Goal: Check status: Check status

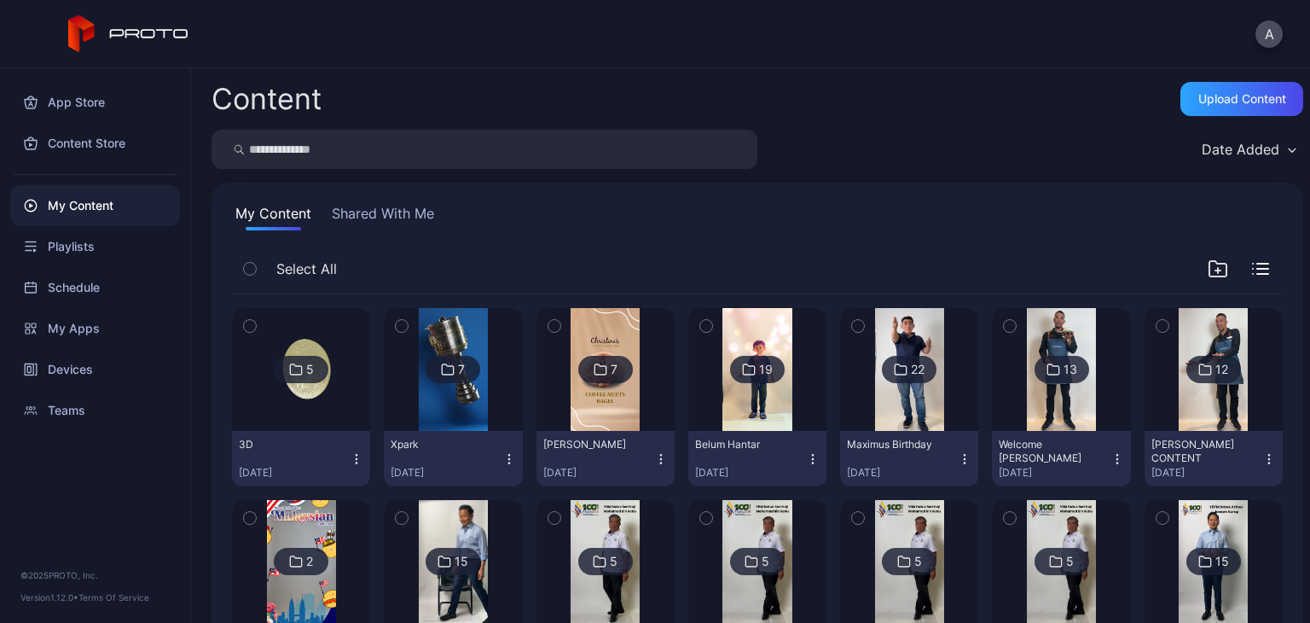
scroll to position [2543, 0]
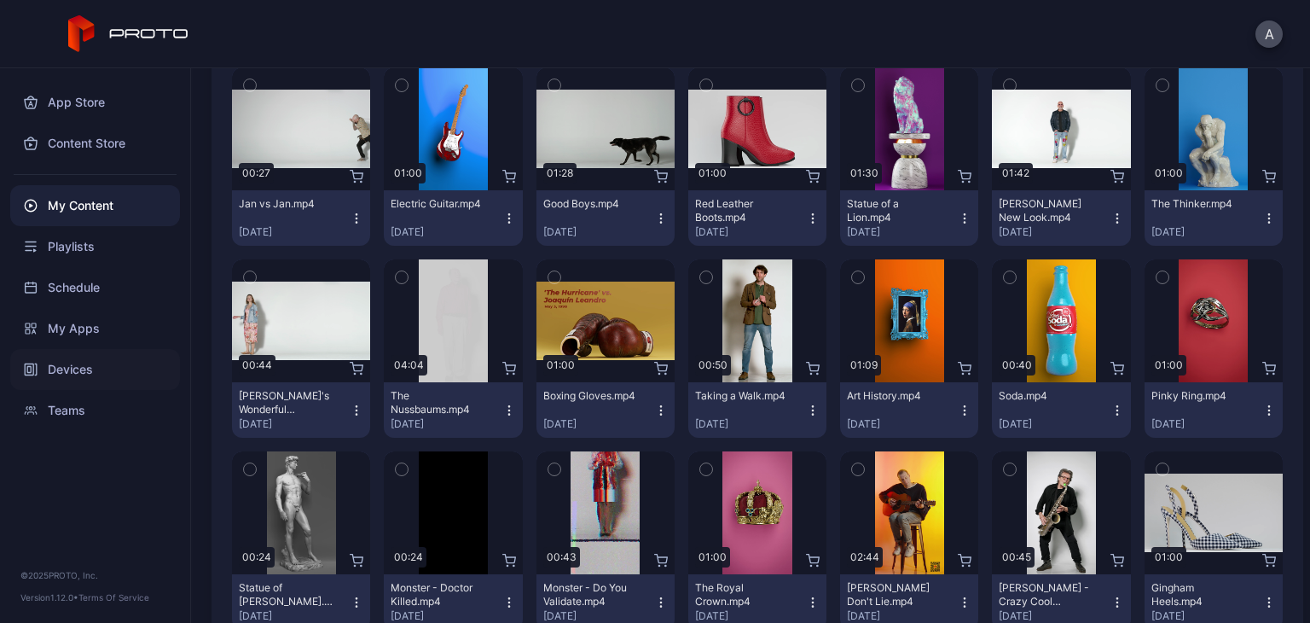
click at [59, 359] on div "Devices" at bounding box center [95, 369] width 170 height 41
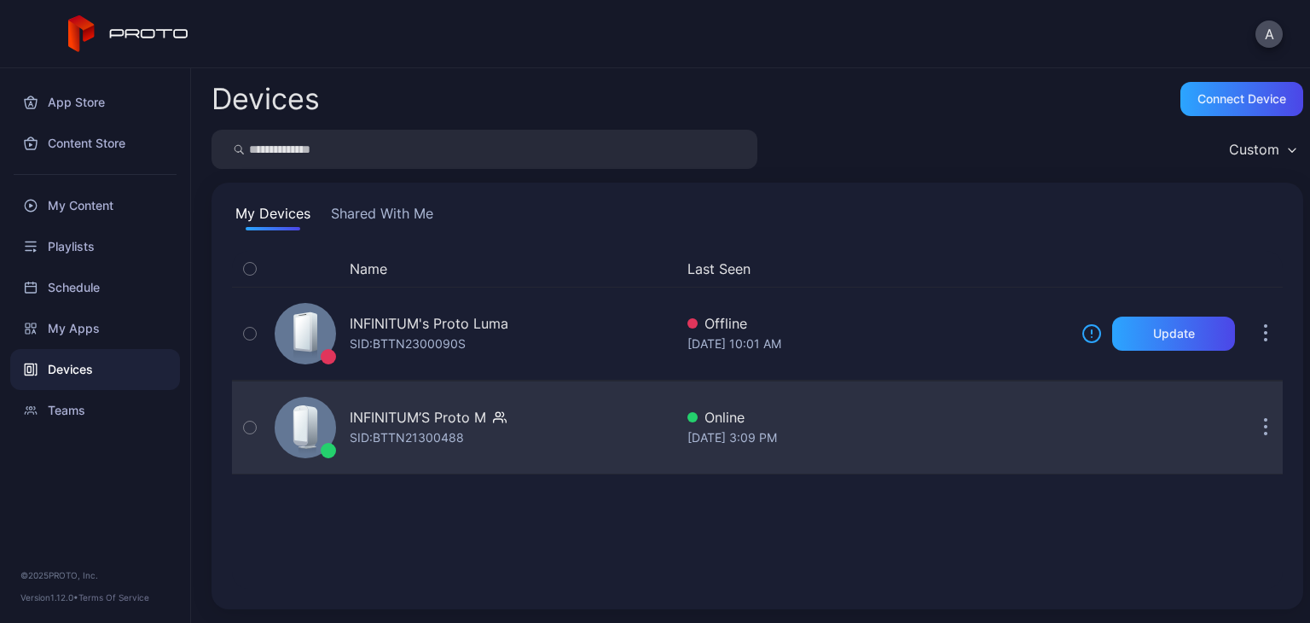
drag, startPoint x: 545, startPoint y: 414, endPoint x: 415, endPoint y: 444, distance: 133.2
click at [415, 444] on div "SID: BTTN21300488" at bounding box center [407, 437] width 114 height 20
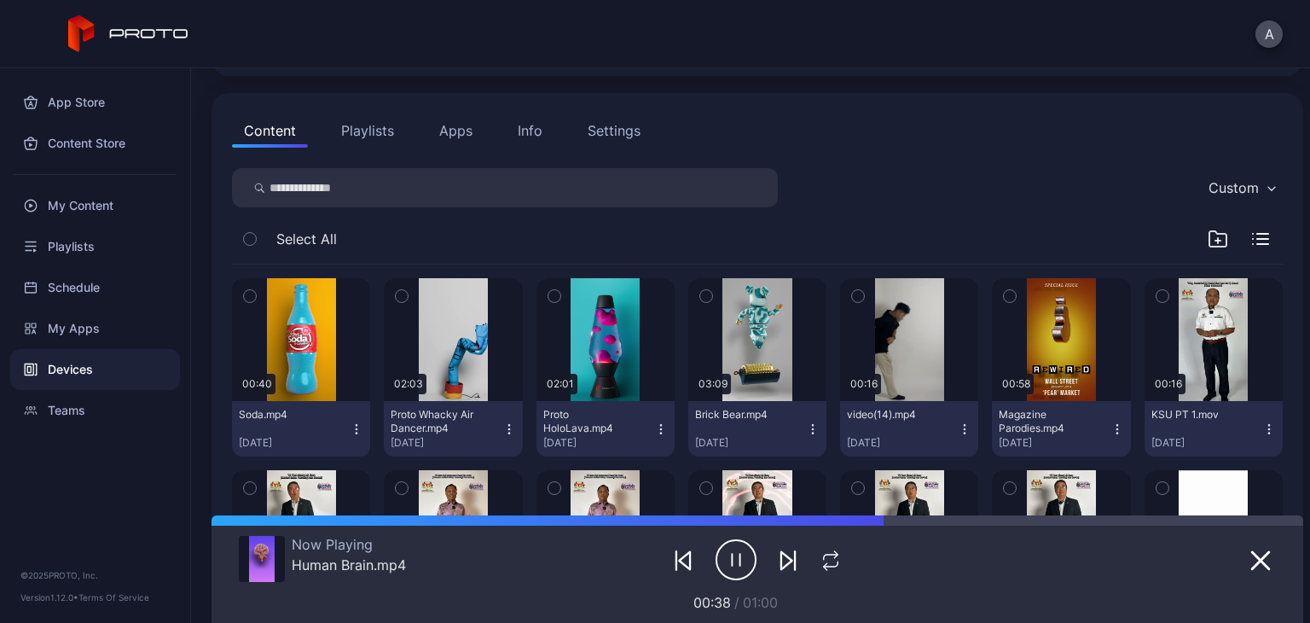
scroll to position [156, 0]
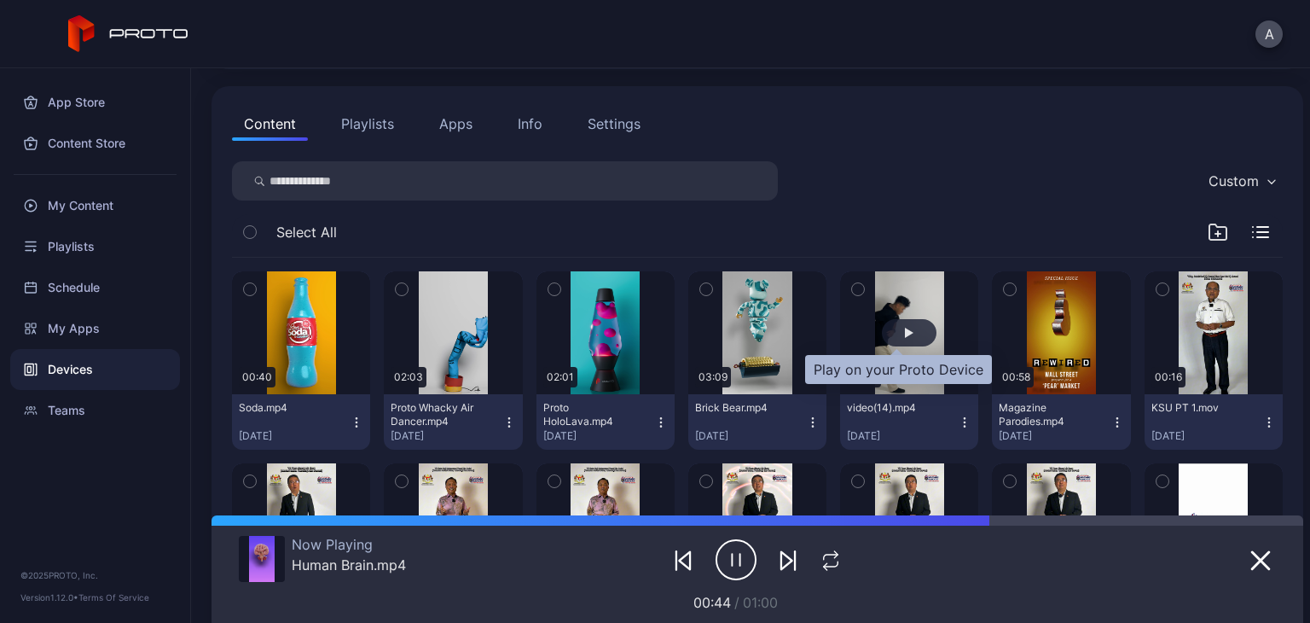
click at [882, 336] on div "button" at bounding box center [909, 332] width 55 height 27
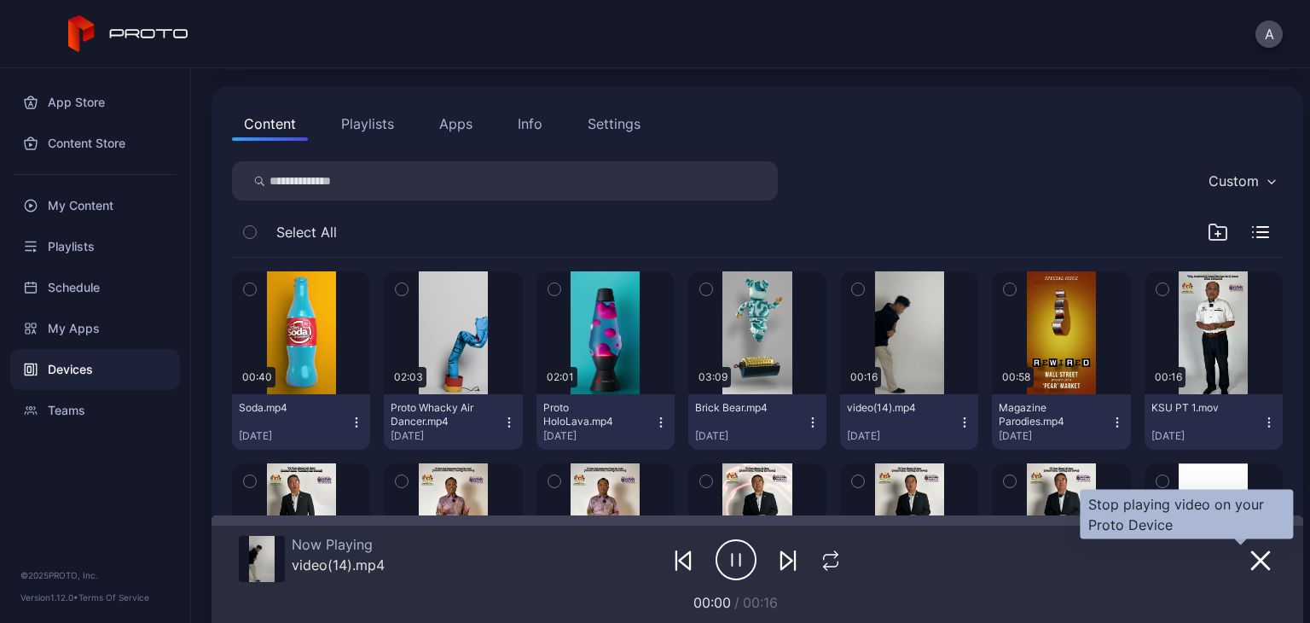
click at [1245, 548] on button "button" at bounding box center [1260, 560] width 31 height 24
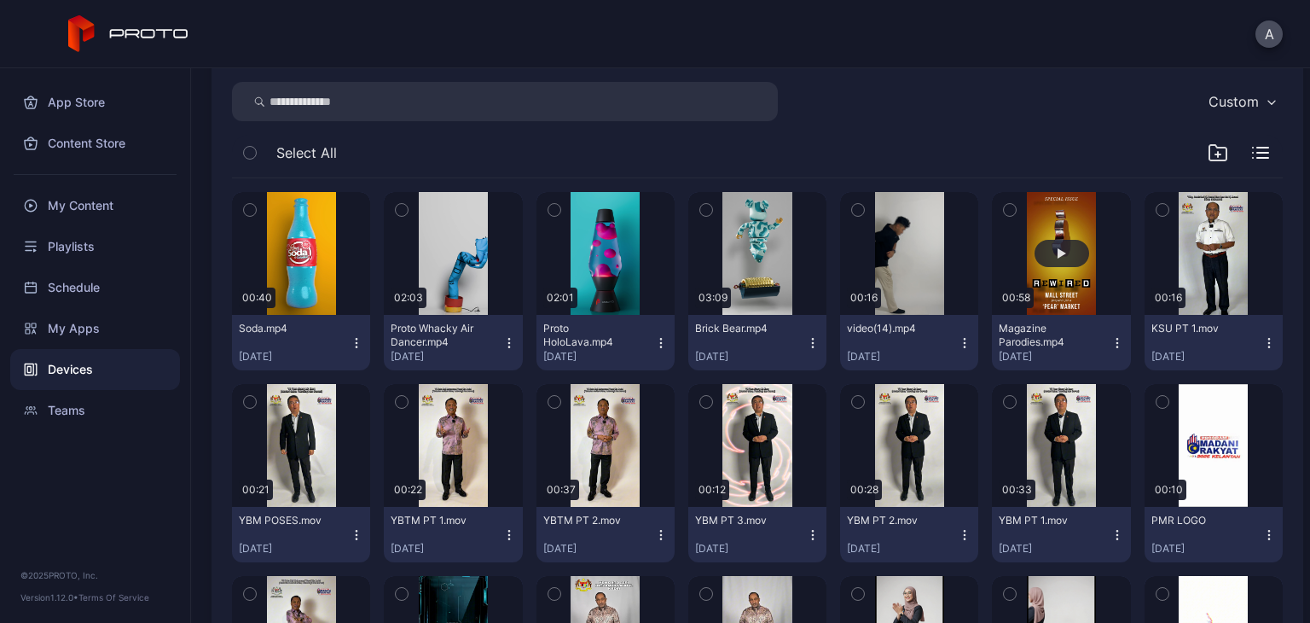
scroll to position [235, 0]
